Goal: Task Accomplishment & Management: Manage account settings

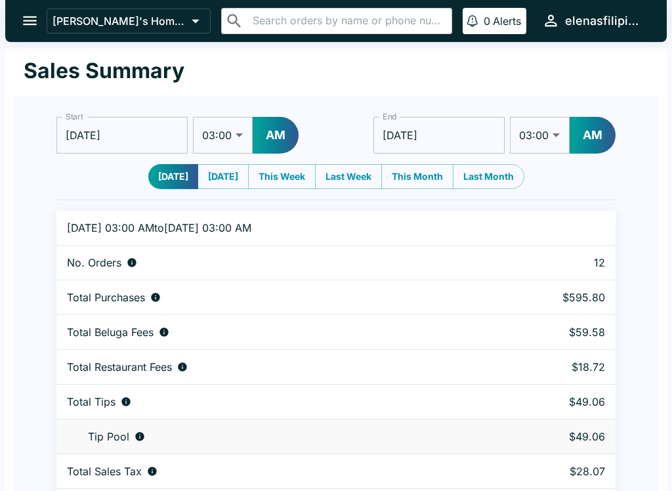
select select "03:00"
click at [23, 18] on icon "open drawer" at bounding box center [30, 21] width 18 height 18
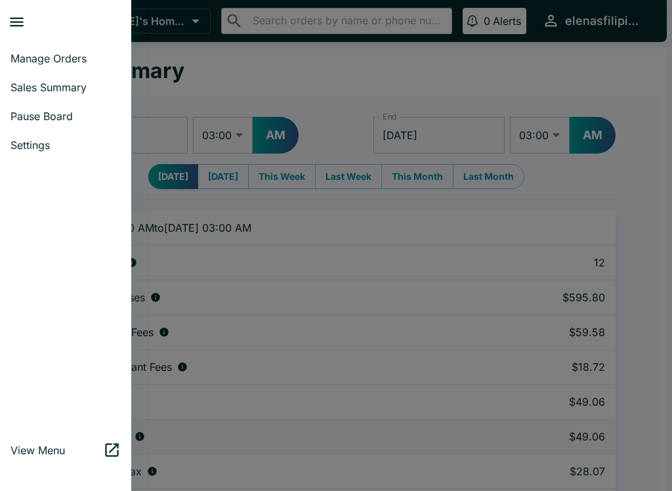
click at [53, 58] on span "Manage Orders" at bounding box center [66, 58] width 110 height 13
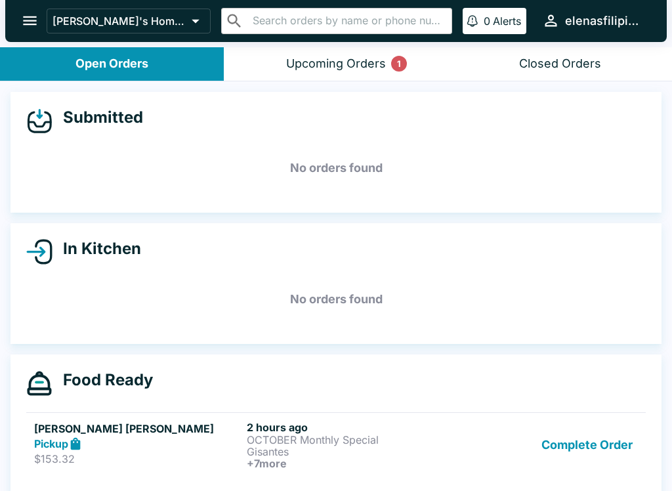
click at [591, 439] on button "Complete Order" at bounding box center [587, 445] width 102 height 49
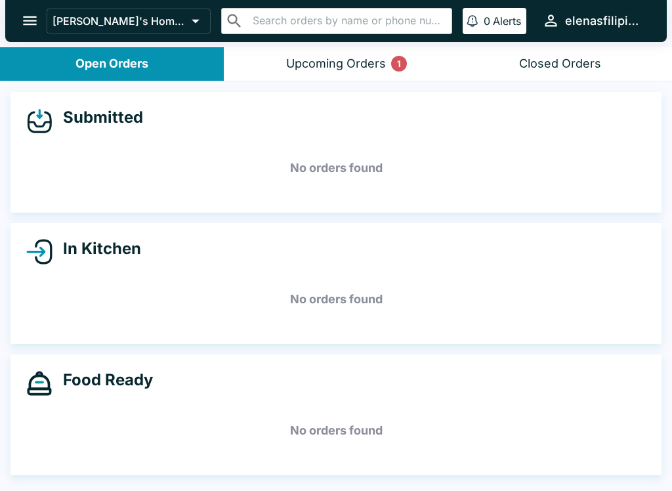
click at [290, 70] on div "Upcoming Orders 1" at bounding box center [336, 63] width 100 height 15
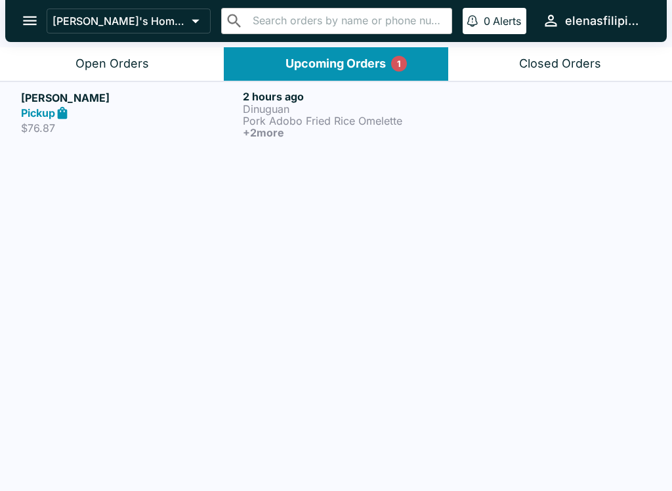
click at [55, 62] on button "Open Orders" at bounding box center [112, 63] width 224 height 33
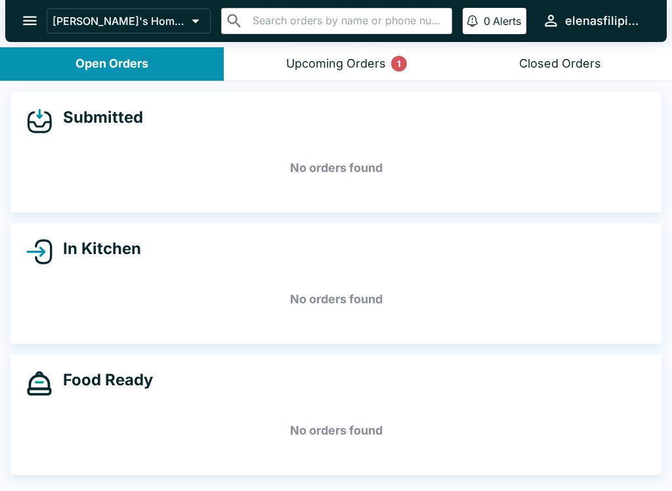
click at [424, 65] on button "Upcoming Orders 1" at bounding box center [336, 63] width 224 height 33
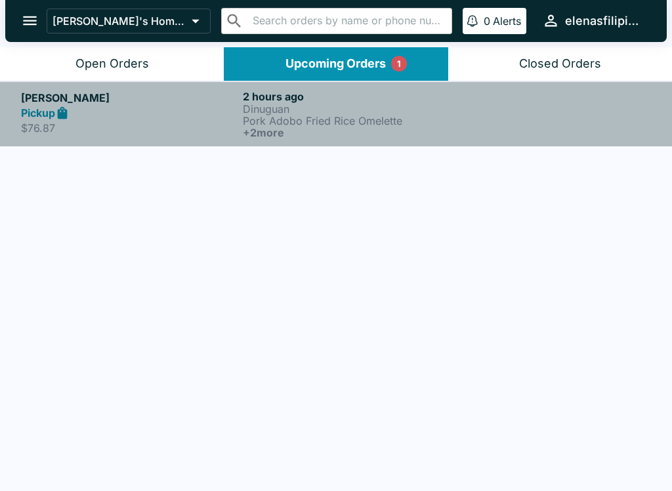
click at [276, 142] on link "[PERSON_NAME] Pickup $76.87 2 hours ago Dinuguan Pork Adobo Fried Rice Omelette…" at bounding box center [336, 113] width 672 height 65
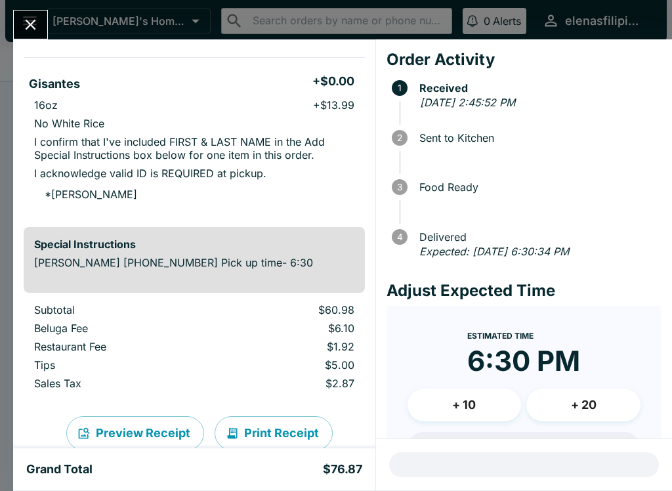
scroll to position [502, 0]
click at [31, 19] on icon "Close" at bounding box center [31, 25] width 18 height 18
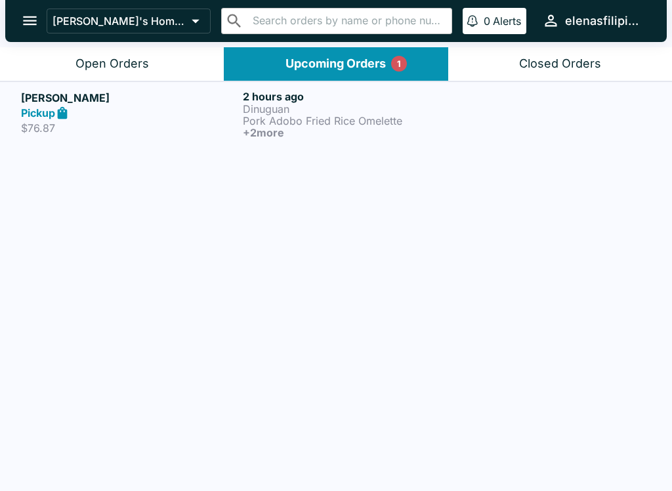
click at [30, 24] on icon "open drawer" at bounding box center [30, 20] width 14 height 9
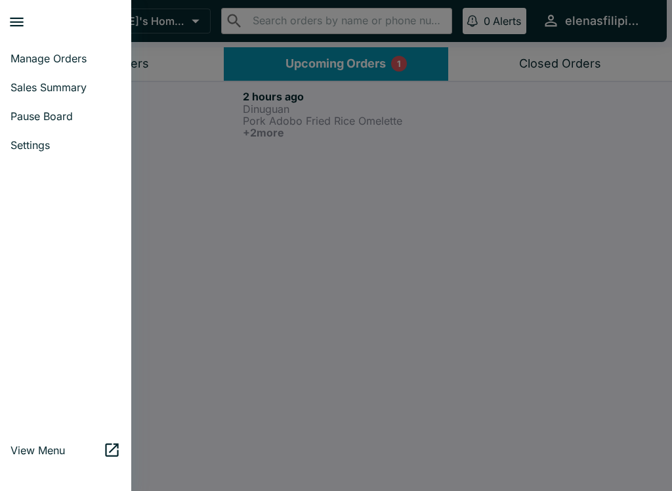
click at [58, 123] on link "Pause Board" at bounding box center [65, 116] width 131 height 29
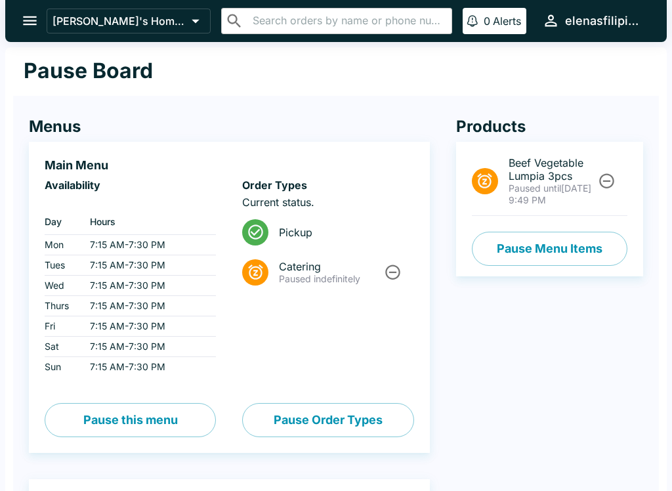
click at [602, 189] on icon "Unpause" at bounding box center [607, 181] width 18 height 18
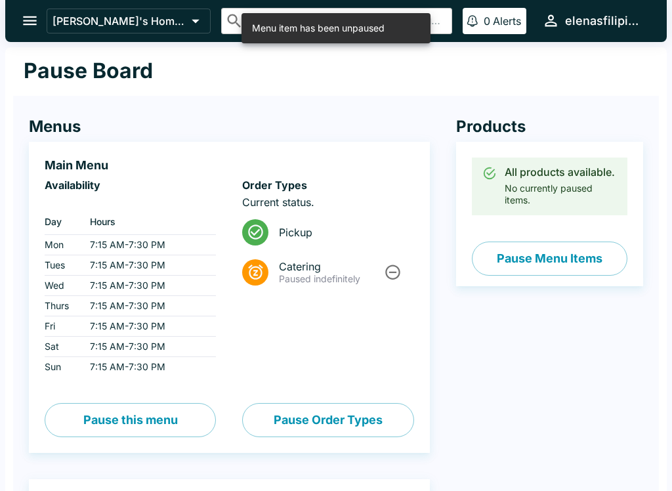
click at [515, 257] on button "Pause Menu Items" at bounding box center [550, 259] width 156 height 34
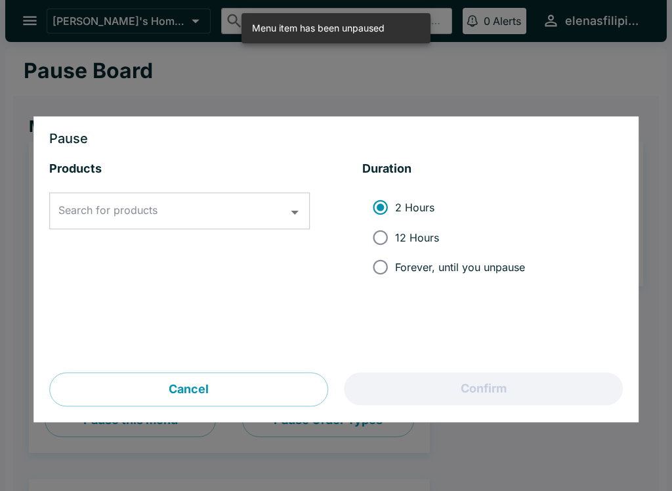
click at [191, 218] on input "Search for products" at bounding box center [169, 211] width 229 height 25
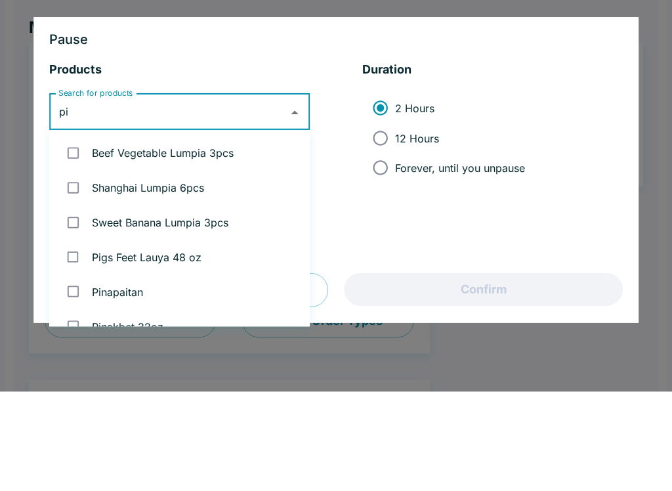
type input "pin"
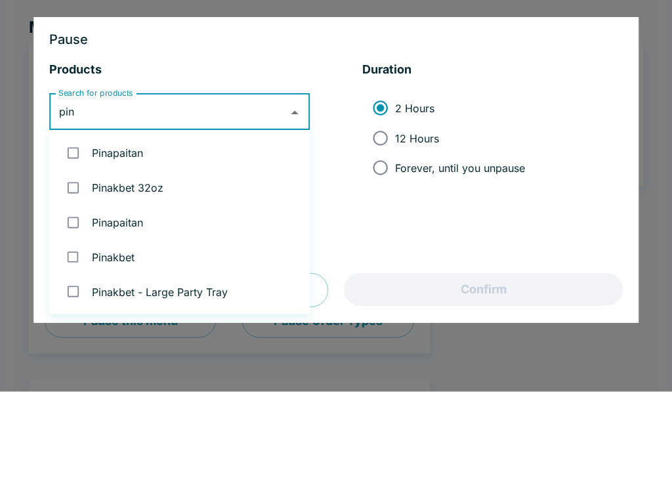
click at [71, 274] on input "checkbox" at bounding box center [73, 287] width 27 height 27
checkbox input "true"
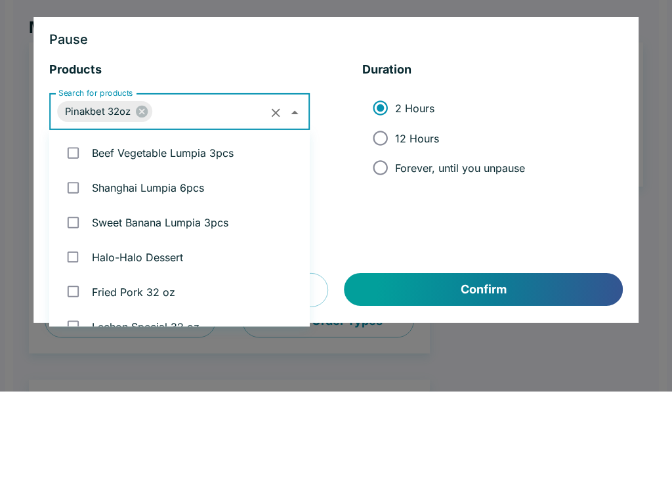
scroll to position [1058, 0]
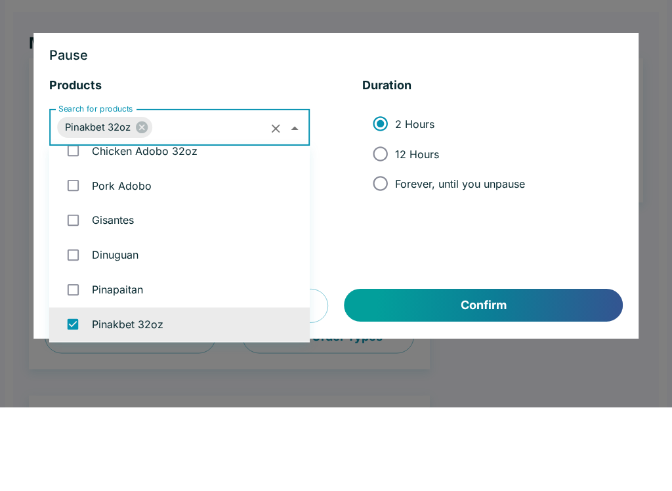
click at [391, 253] on input "Forever, until you unpause" at bounding box center [381, 268] width 30 height 30
radio input "true"
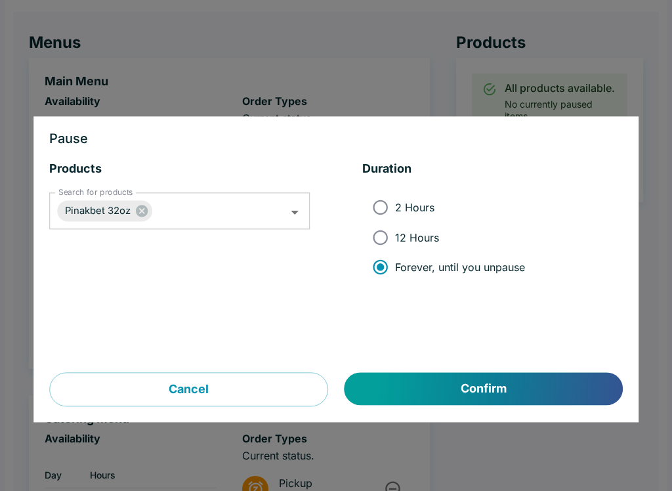
click at [456, 393] on button "Confirm" at bounding box center [484, 389] width 278 height 33
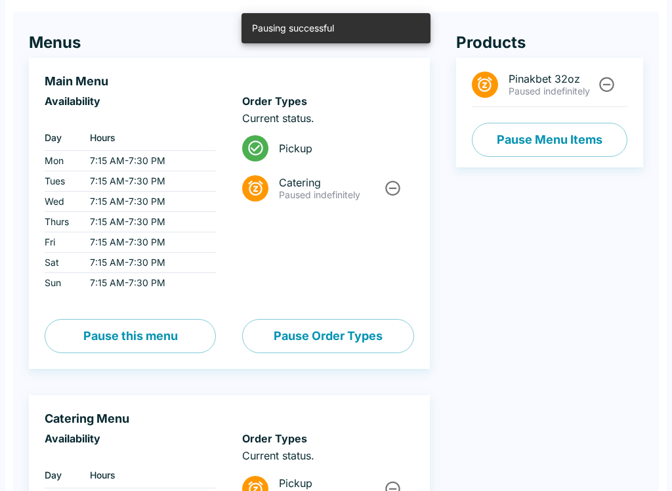
click at [547, 140] on button "Pause Menu Items" at bounding box center [550, 140] width 156 height 34
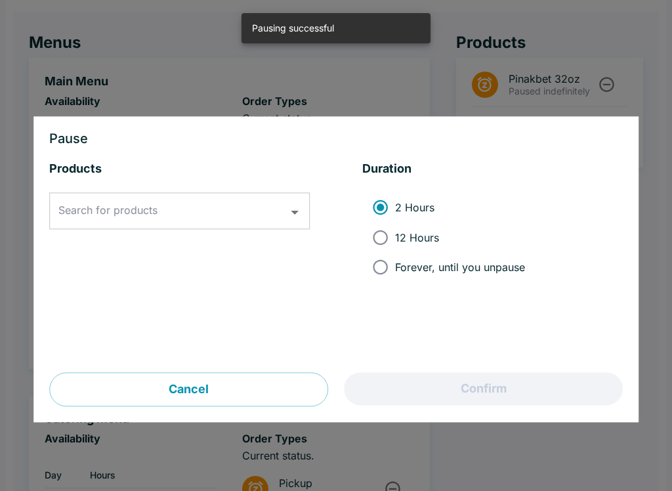
click at [266, 215] on input "Search for products" at bounding box center [169, 211] width 229 height 25
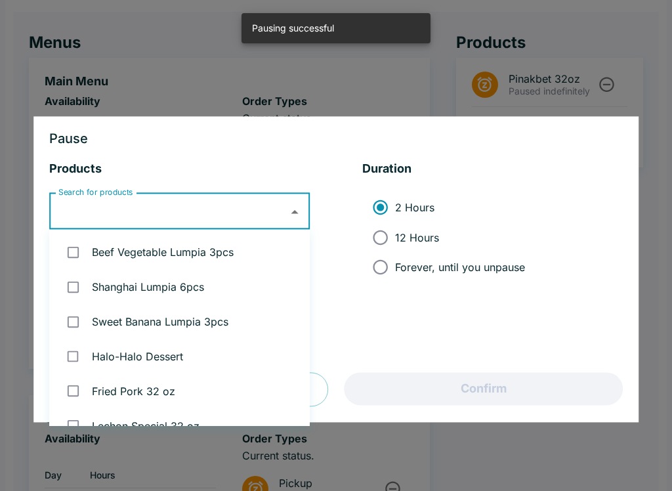
scroll to position [83, 0]
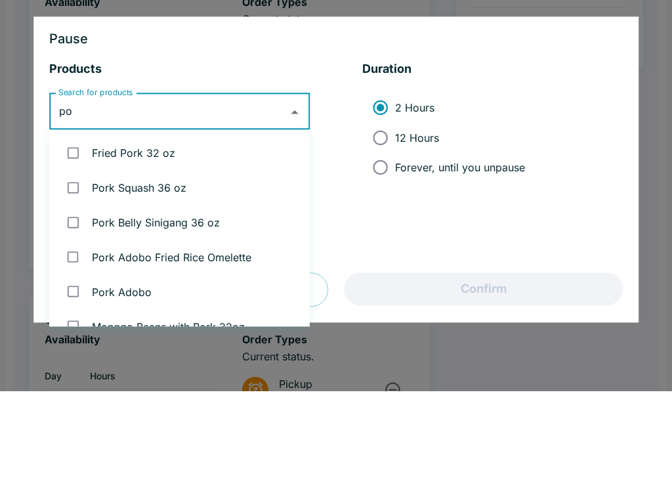
type input "por"
click at [70, 274] on input "checkbox" at bounding box center [73, 287] width 27 height 27
checkbox input "true"
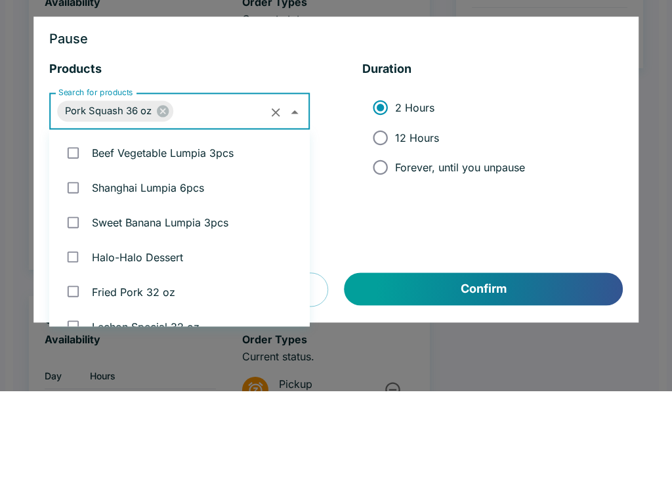
scroll to position [156, 0]
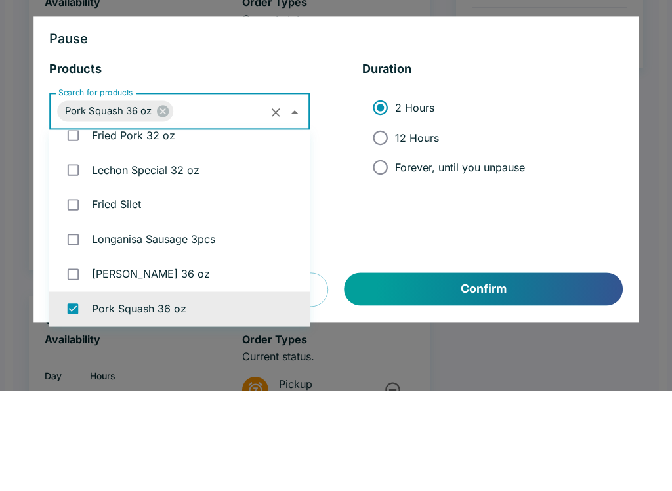
click at [387, 253] on input "Forever, until you unpause" at bounding box center [381, 268] width 30 height 30
radio input "true"
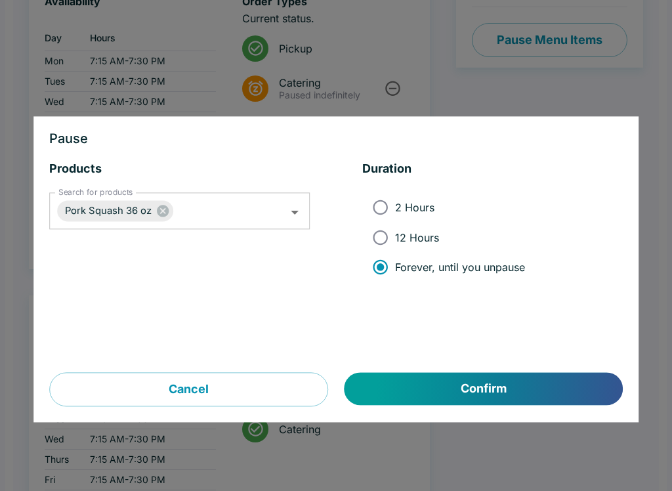
click at [494, 397] on button "Confirm" at bounding box center [484, 389] width 278 height 33
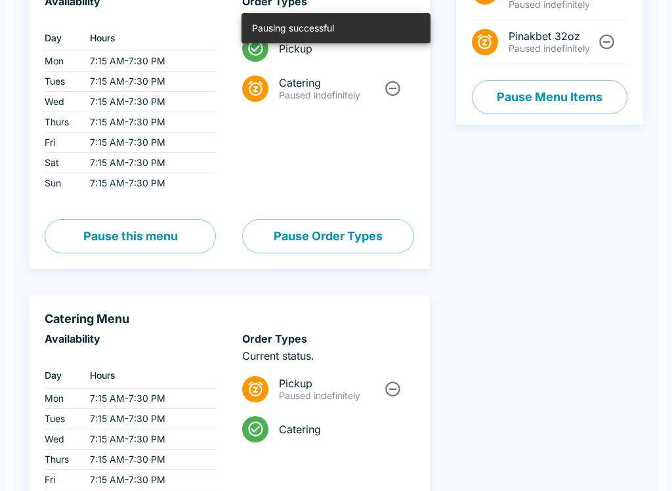
scroll to position [0, 0]
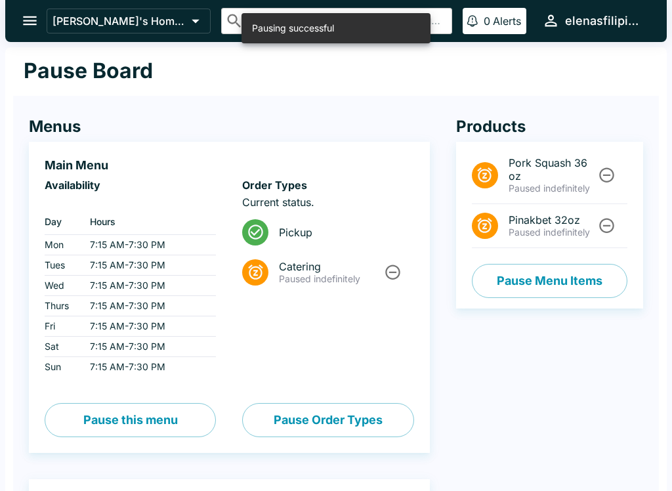
click at [41, 24] on button "open drawer" at bounding box center [29, 20] width 33 height 33
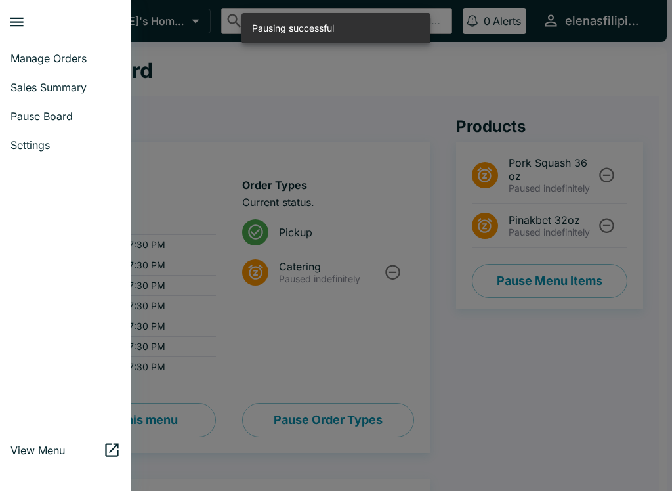
click at [46, 49] on link "Manage Orders" at bounding box center [65, 58] width 131 height 29
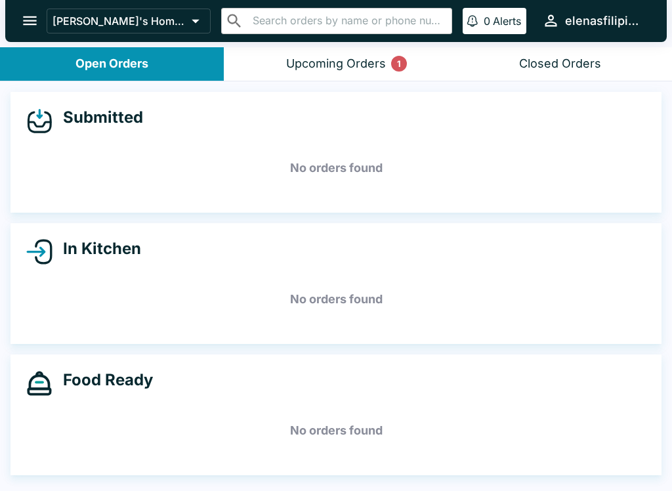
click at [30, 14] on icon "open drawer" at bounding box center [30, 21] width 18 height 18
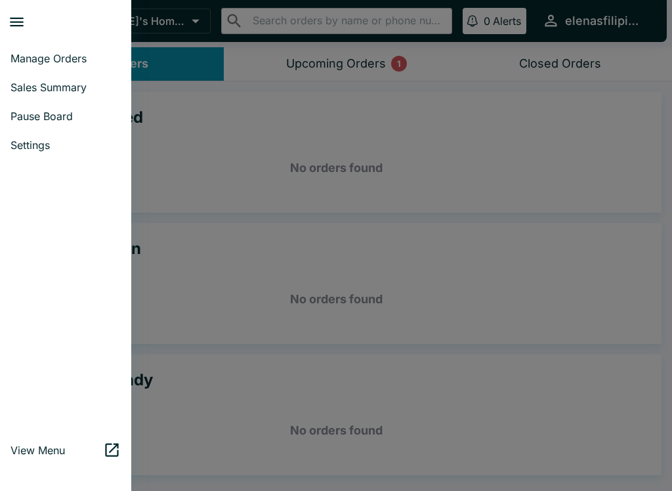
click at [68, 108] on link "Pause Board" at bounding box center [65, 116] width 131 height 29
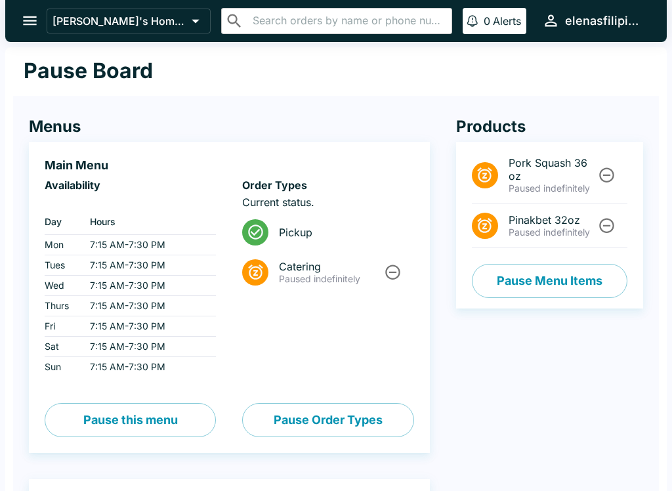
click at [517, 290] on button "Pause Menu Items" at bounding box center [550, 281] width 156 height 34
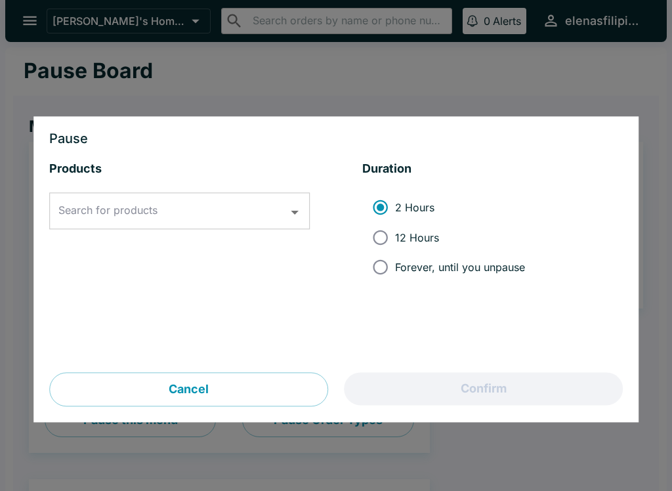
click at [185, 207] on input "Search for products" at bounding box center [169, 211] width 229 height 25
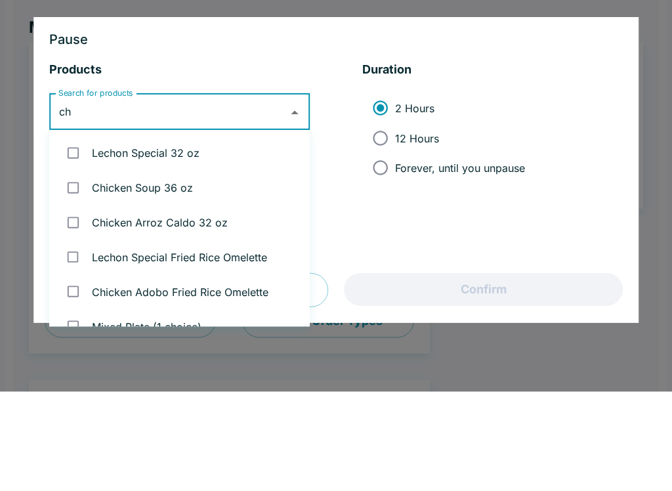
type input "chi"
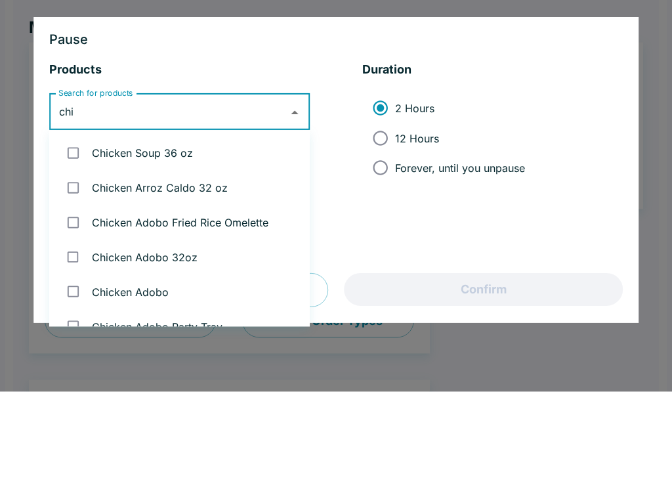
click at [72, 239] on input "checkbox" at bounding box center [73, 252] width 27 height 27
checkbox input "true"
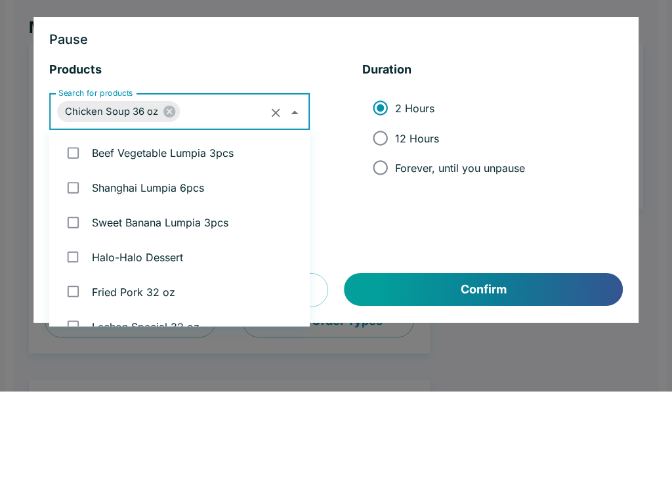
scroll to position [190, 0]
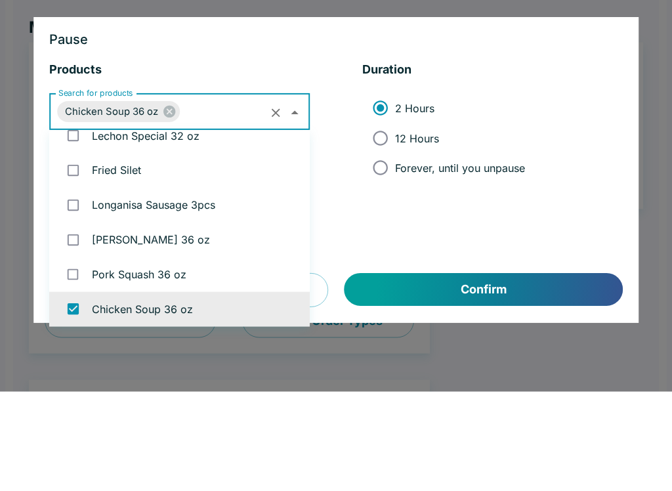
click at [381, 253] on input "Forever, until you unpause" at bounding box center [381, 268] width 30 height 30
radio input "true"
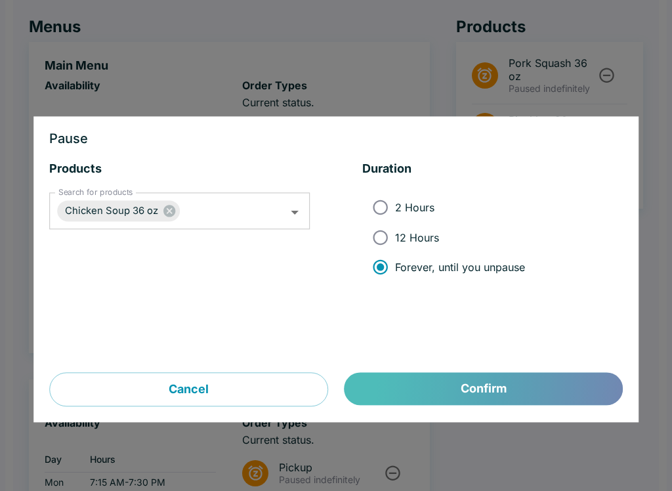
click at [458, 398] on button "Confirm" at bounding box center [484, 389] width 278 height 33
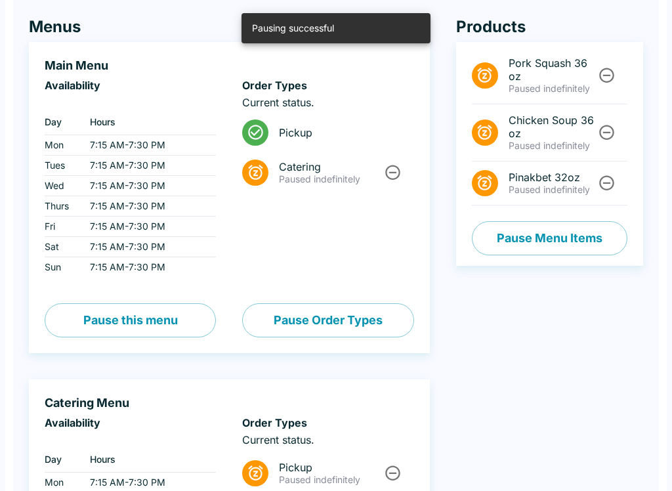
scroll to position [0, 0]
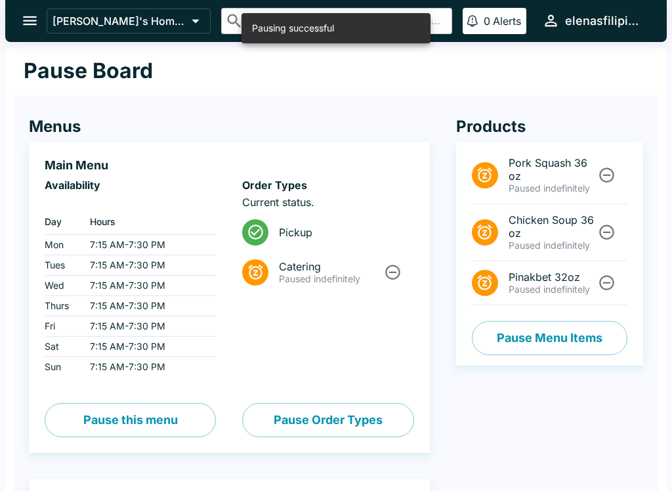
click at [34, 25] on icon "open drawer" at bounding box center [30, 20] width 14 height 9
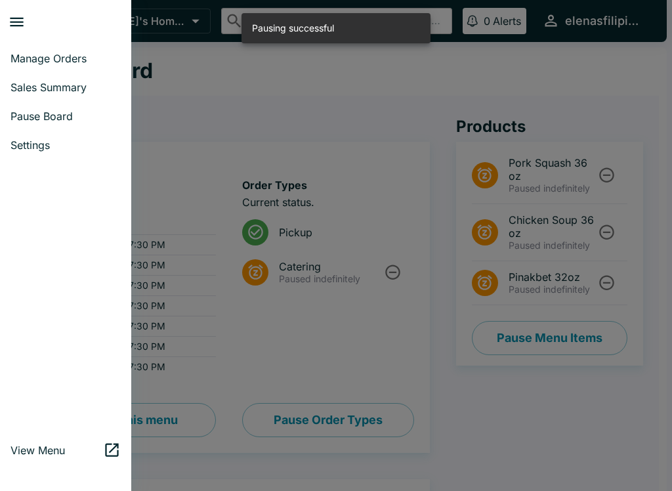
click at [62, 39] on ul "Manage Orders Sales Summary Pause Board Settings" at bounding box center [65, 102] width 131 height 126
click at [61, 39] on ul "Manage Orders Sales Summary Pause Board Settings" at bounding box center [65, 102] width 131 height 126
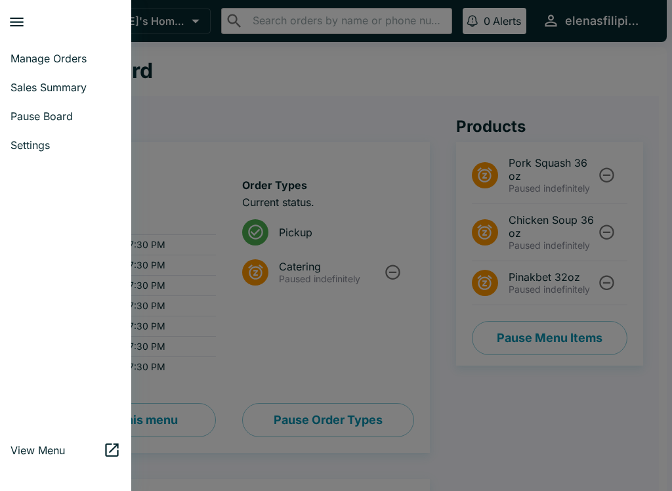
click at [72, 62] on span "Manage Orders" at bounding box center [66, 58] width 110 height 13
